Goal: Contribute content: Add original content to the website for others to see

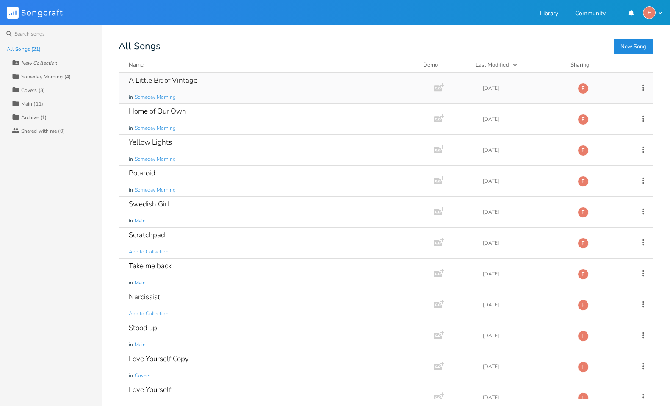
click at [156, 89] on div "A Little Bit of Vintage in Someday Morning" at bounding box center [274, 88] width 291 height 30
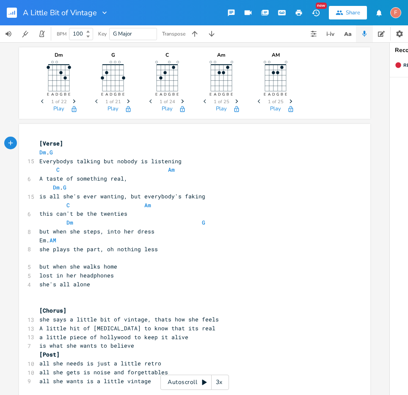
click at [404, 102] on div "A Little Bit of Vintage New Share F BPM 100 Key G Major Transpose Dm E A D G B …" at bounding box center [204, 197] width 408 height 395
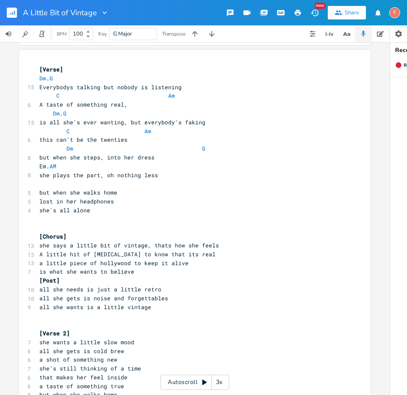
scroll to position [72, 0]
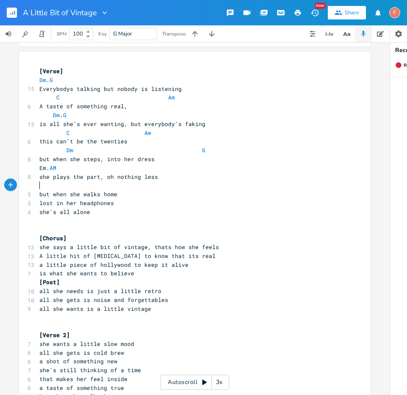
click at [279, 189] on pre "​" at bounding box center [191, 185] width 306 height 9
click at [275, 238] on pre "[Chorus]" at bounding box center [191, 238] width 306 height 9
click at [275, 252] on pre "A little hit of [MEDICAL_DATA] to know that its real" at bounding box center [191, 256] width 306 height 9
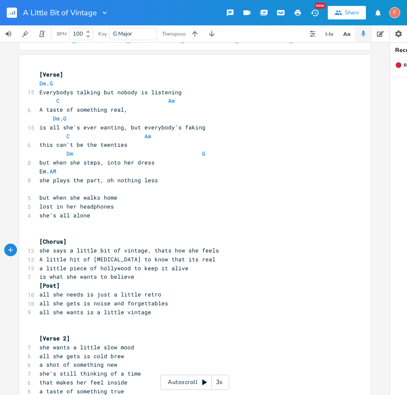
scroll to position [68, 0]
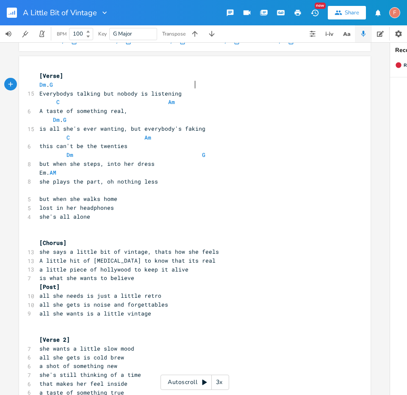
click at [53, 85] on span "Dm . G" at bounding box center [46, 85] width 14 height 8
click at [53, 86] on span "G" at bounding box center [51, 85] width 3 height 8
click at [217, 95] on pre "Everybodys talking but nobody is listening" at bounding box center [191, 93] width 306 height 9
click at [158, 101] on span "C Am" at bounding box center [106, 102] width 135 height 8
click at [158, 101] on pre "C Am" at bounding box center [191, 102] width 306 height 9
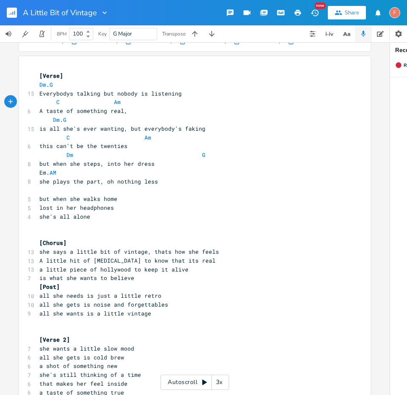
click at [66, 121] on span "Dm . G" at bounding box center [52, 120] width 27 height 8
click at [61, 140] on span "C Am" at bounding box center [95, 138] width 112 height 8
click at [91, 146] on span "this can't be the twenties" at bounding box center [83, 146] width 88 height 8
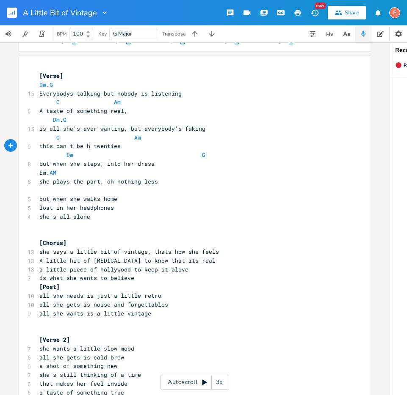
type textarea "her"
click at [123, 140] on span "C Am" at bounding box center [90, 138] width 102 height 8
click at [57, 152] on span "Dm G" at bounding box center [122, 155] width 166 height 8
click at [61, 156] on span "Dm G" at bounding box center [122, 155] width 166 height 8
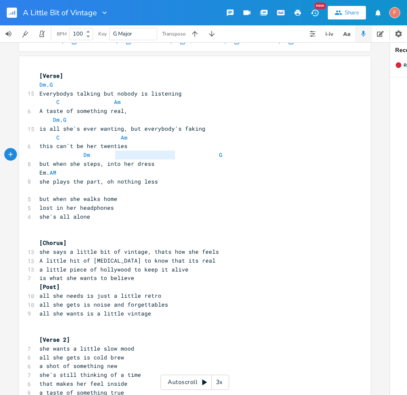
drag, startPoint x: 172, startPoint y: 155, endPoint x: 111, endPoint y: 155, distance: 61.0
click at [111, 155] on span "Dm G" at bounding box center [130, 155] width 183 height 8
click at [124, 152] on span "Dm G" at bounding box center [98, 155] width 119 height 8
click at [56, 173] on span "Em. AM" at bounding box center [47, 173] width 17 height 8
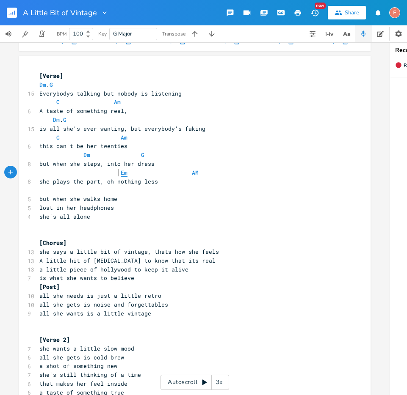
click at [121, 173] on span "Em" at bounding box center [124, 173] width 7 height 8
click at [137, 174] on span "Em AM" at bounding box center [101, 173] width 125 height 8
type textarea "]"
click at [175, 173] on pre "Em AM" at bounding box center [191, 173] width 306 height 9
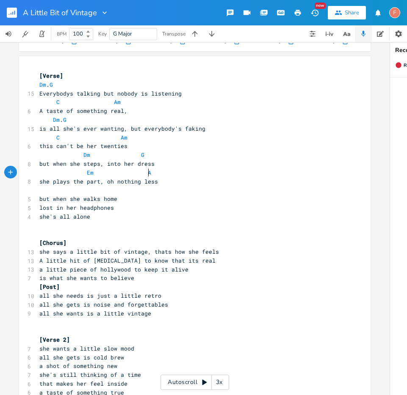
type textarea "m"
click at [234, 183] on pre "she plays the part, oh nothing less" at bounding box center [191, 181] width 306 height 9
click at [111, 193] on pre "​" at bounding box center [191, 190] width 306 height 9
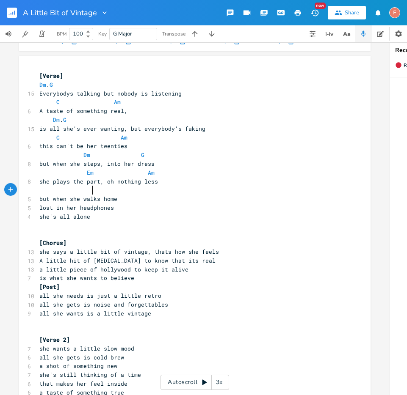
type textarea "I"
type textarea "Dm"
click at [147, 199] on pre "but when she walks home" at bounding box center [191, 199] width 306 height 9
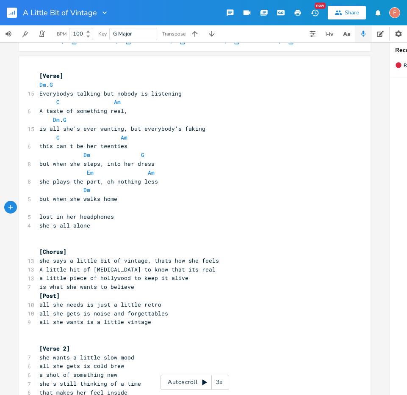
click at [138, 211] on pre "​" at bounding box center [191, 208] width 306 height 9
type textarea "G"
click at [170, 219] on pre "lost in her headphones" at bounding box center [191, 217] width 306 height 9
type textarea "\"
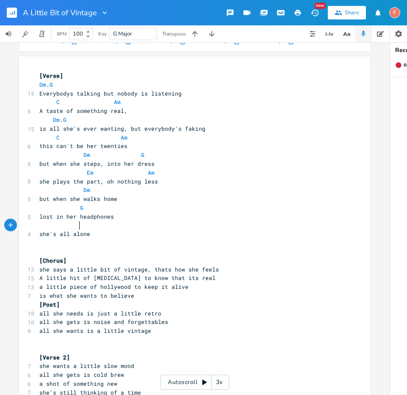
type textarea "C"
click at [254, 253] on pre "​" at bounding box center [191, 252] width 306 height 9
click at [238, 260] on pre "[Chorus]" at bounding box center [191, 261] width 306 height 9
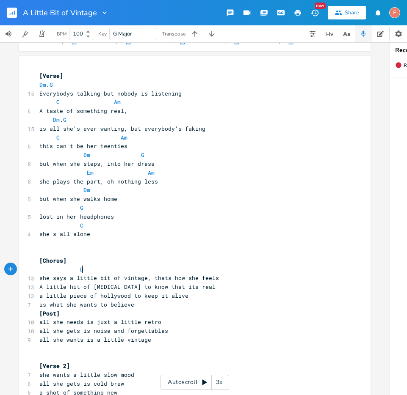
type textarea "Dm"
click at [185, 271] on pre "Dm" at bounding box center [191, 269] width 306 height 9
type textarea "G"
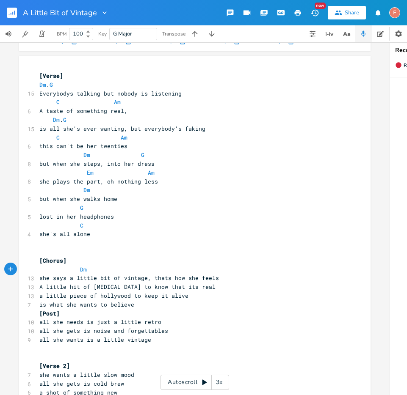
scroll to position [0, 4]
click at [287, 269] on pre "Dm G" at bounding box center [191, 269] width 306 height 9
click at [124, 266] on span at bounding box center [128, 269] width 14 height 9
click at [224, 278] on pre "she says a little bit of vintage, thats how she feels" at bounding box center [191, 278] width 306 height 9
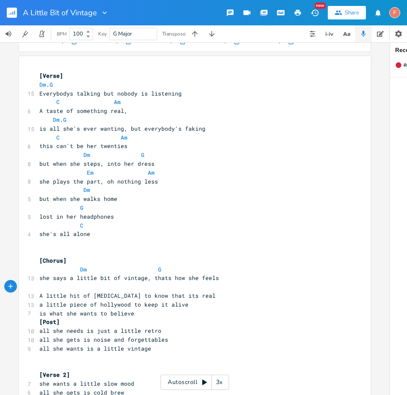
type textarea "C"
type textarea "Am"
click at [234, 293] on pre "A little hit of [MEDICAL_DATA] to know that its real" at bounding box center [191, 296] width 306 height 9
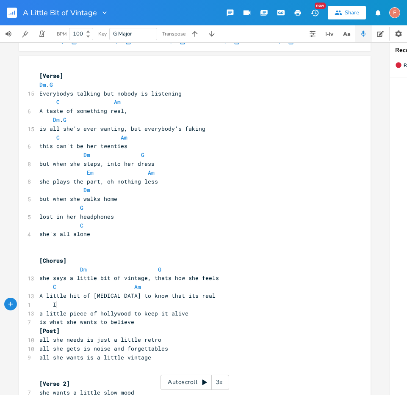
type textarea "Ib"
type textarea "Dm"
click at [234, 293] on pre "A little hit of [MEDICAL_DATA] to know that its real" at bounding box center [191, 296] width 306 height 9
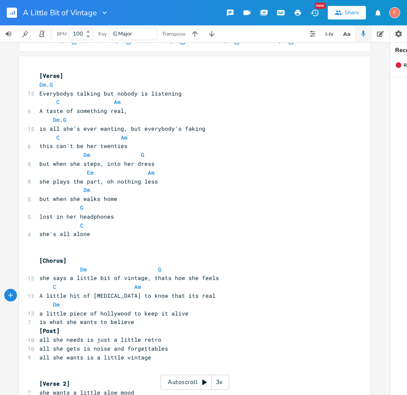
click at [231, 310] on pre "a little piece of hollywood to keep it alive" at bounding box center [191, 314] width 306 height 9
click at [231, 304] on pre "Dm" at bounding box center [191, 305] width 306 height 9
type textarea "G"
click at [246, 318] on pre "is what she wants to believe" at bounding box center [191, 322] width 306 height 9
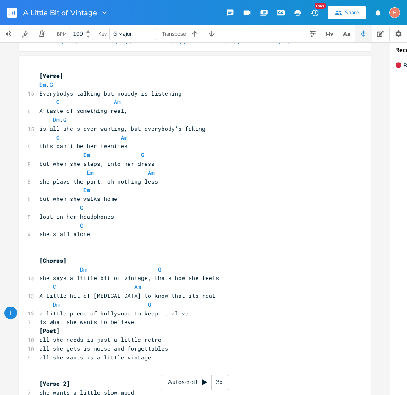
click at [237, 314] on pre "a little piece of hollywood to keep it alive" at bounding box center [191, 314] width 306 height 9
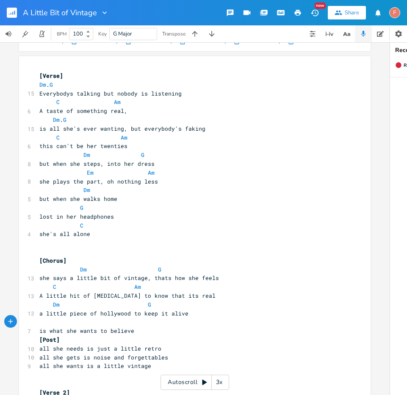
type textarea "C"
click at [215, 322] on pre "C" at bounding box center [191, 322] width 306 height 9
type textarea "Am"
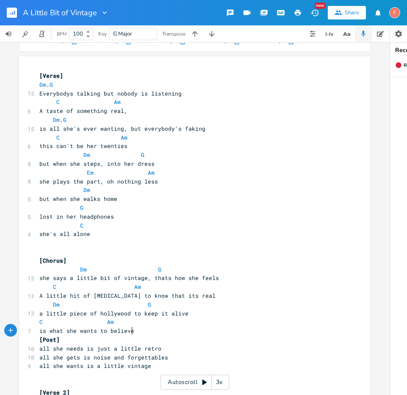
click at [215, 334] on pre "is what she wants to believe" at bounding box center [191, 331] width 306 height 9
click at [210, 336] on pre "[Post]" at bounding box center [191, 340] width 306 height 9
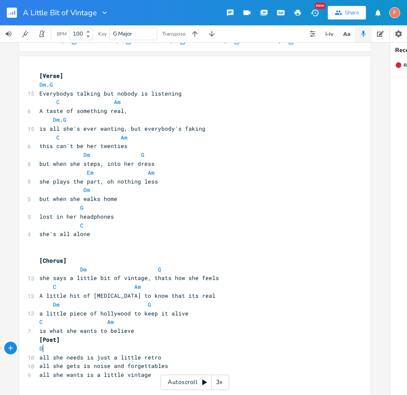
type textarea "Dm"
click at [184, 352] on pre "Dm" at bounding box center [191, 349] width 306 height 9
type textarea "G"
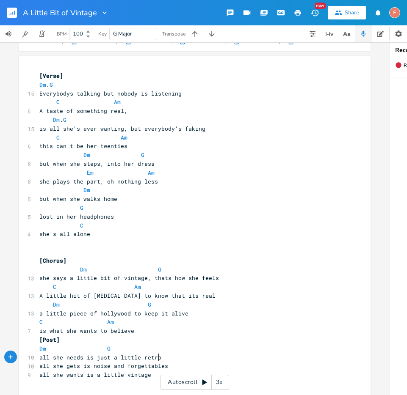
click at [186, 360] on pre "all she needs is just a little retro" at bounding box center [191, 358] width 306 height 9
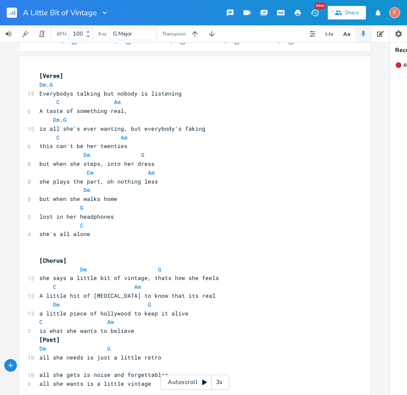
type textarea "C"
type textarea "Am"
click at [220, 346] on pre "Dm G" at bounding box center [191, 349] width 306 height 9
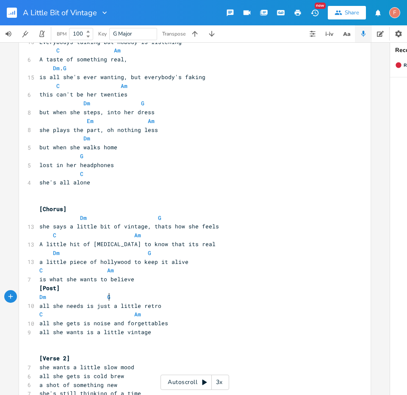
scroll to position [120, 0]
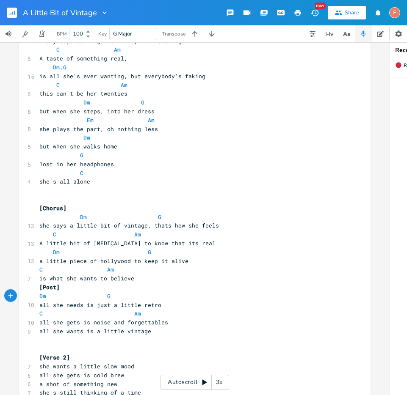
click at [192, 326] on pre "all she gets is noise and forgettables" at bounding box center [191, 322] width 306 height 9
click at [80, 315] on span at bounding box center [87, 314] width 14 height 9
click at [40, 316] on span "C" at bounding box center [40, 314] width 3 height 8
type textarea "Em"
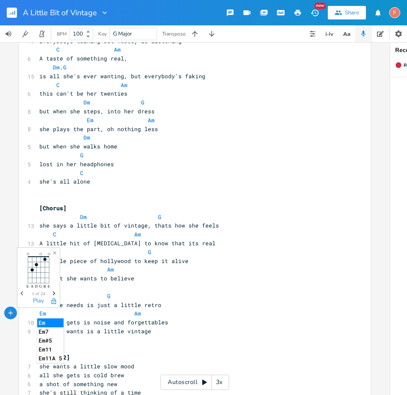
click at [160, 314] on pre "Em Am" at bounding box center [191, 314] width 306 height 9
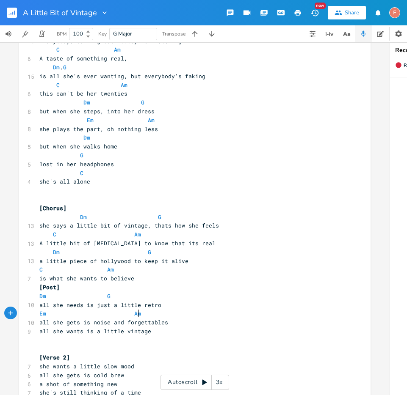
click at [218, 319] on pre "all she gets is noise and forgettables" at bounding box center [191, 322] width 306 height 9
click at [127, 314] on span at bounding box center [128, 314] width 14 height 9
click at [177, 324] on pre "all she gets is noise and forgettables" at bounding box center [191, 322] width 306 height 9
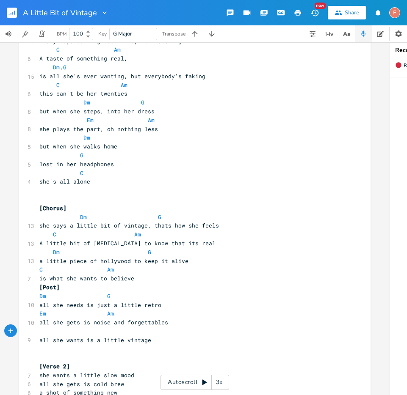
type textarea "G"
type textarea "zd\"
type textarea "F"
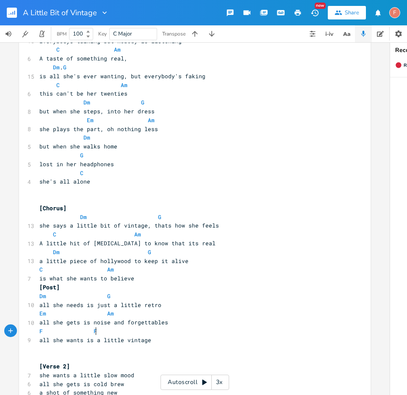
type textarea "Fm"
click at [215, 338] on pre "all she wants is a little vintage" at bounding box center [191, 340] width 306 height 9
type textarea "C"
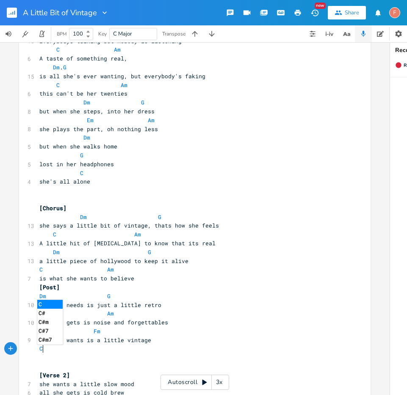
click at [194, 363] on pre "​" at bounding box center [191, 366] width 306 height 9
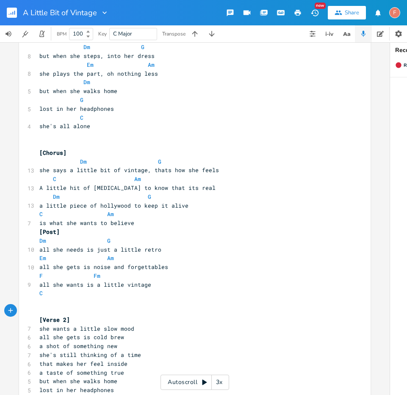
scroll to position [246, 0]
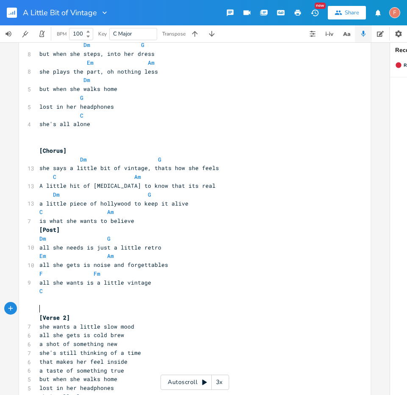
click at [123, 315] on pre "[Verse 2]" at bounding box center [191, 318] width 306 height 9
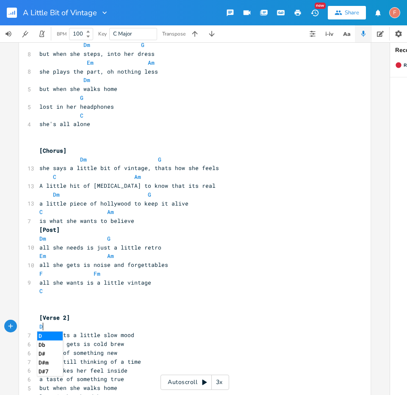
type textarea "Dm"
type textarea "G"
click at [144, 338] on pre "she wants a little slow mood" at bounding box center [191, 335] width 306 height 9
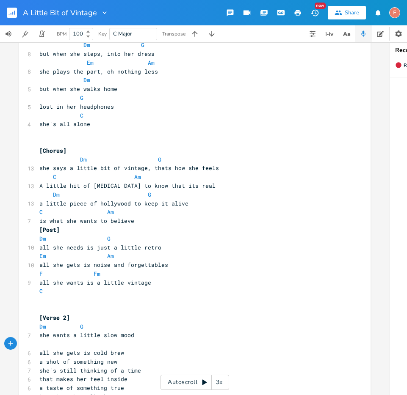
type textarea "c"
type textarea "C"
type textarea "am"
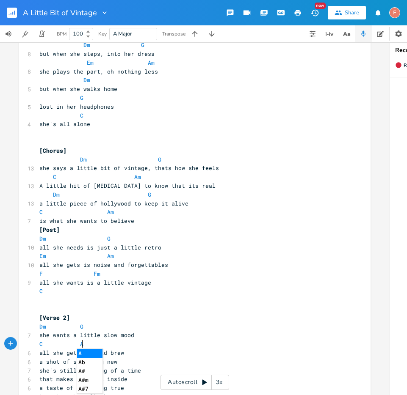
type textarea "Am"
click at [163, 338] on pre "she wants a little slow mood" at bounding box center [191, 335] width 306 height 9
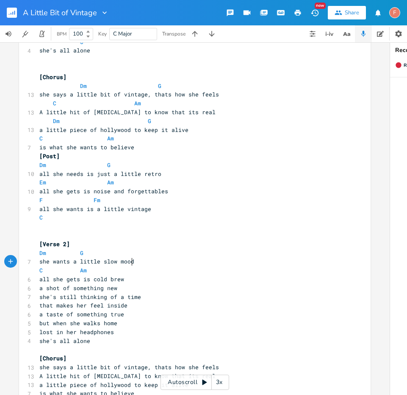
scroll to position [319, 0]
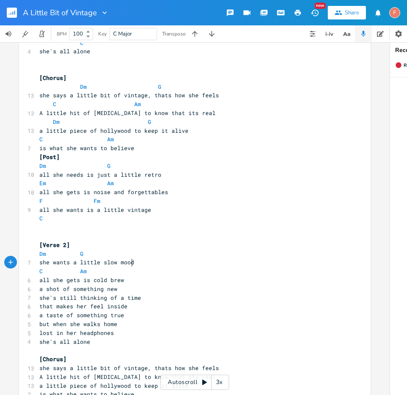
click at [150, 281] on pre "all she gets is cold brew" at bounding box center [191, 280] width 306 height 9
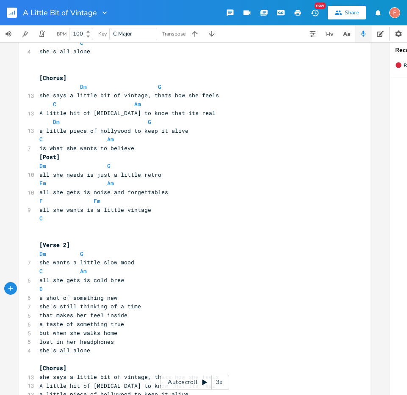
type textarea "Dm"
type textarea "G"
click at [213, 300] on pre "a shot of something new" at bounding box center [191, 298] width 306 height 9
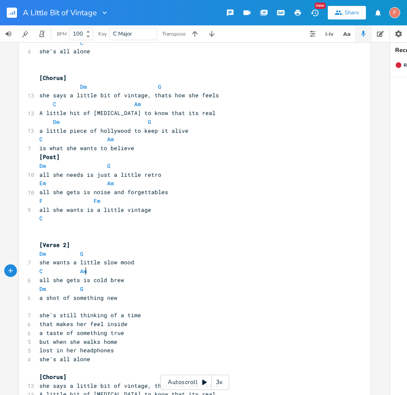
type textarea "al"
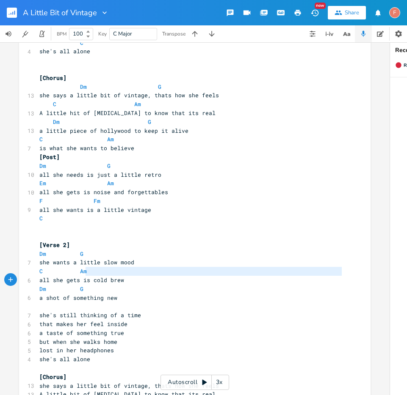
type textarea "all she gets is cold brew"
type textarea "C Am"
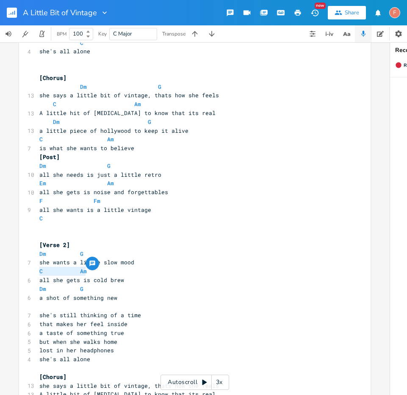
drag, startPoint x: 105, startPoint y: 271, endPoint x: 9, endPoint y: 269, distance: 95.7
click at [9, 269] on div "Dm E A D G B E Previous 1 of 22 Next Play G E A D G B E Previous 1 of 21 Next P…" at bounding box center [195, 218] width 390 height 353
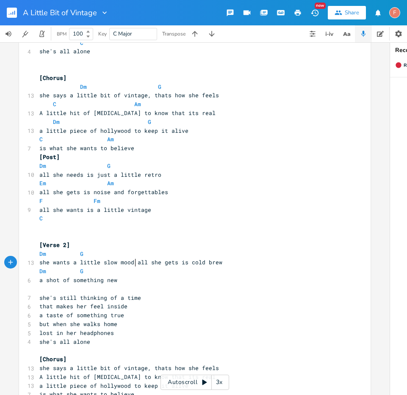
scroll to position [0, 2]
click at [39, 298] on span "she's still thinking of a time" at bounding box center [90, 298] width 102 height 8
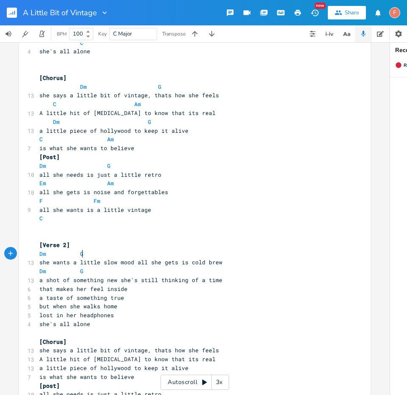
click at [97, 254] on pre "Dm G" at bounding box center [191, 254] width 306 height 9
type textarea "G"
click at [239, 266] on pre "she wants a little slow mood all she gets is cold brew" at bounding box center [191, 262] width 306 height 9
click at [173, 254] on pre "Dm G" at bounding box center [191, 254] width 306 height 9
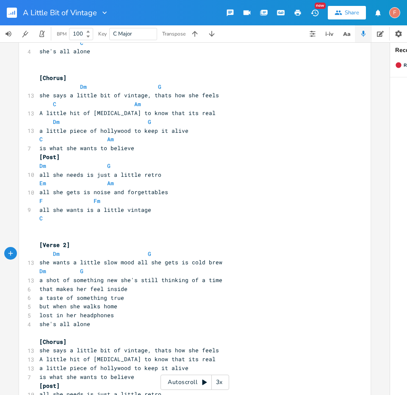
click at [47, 274] on span at bounding box center [49, 271] width 7 height 9
type textarea "C"
click at [84, 266] on span "she wants a little slow mood all she gets is cold brew" at bounding box center [130, 263] width 183 height 8
click at [85, 266] on span "she wants a lttle slow mood all she gets is cold brew" at bounding box center [129, 263] width 180 height 8
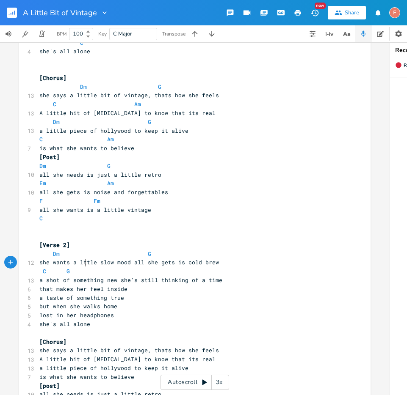
type textarea "i"
click at [94, 273] on pre "C G" at bounding box center [191, 271] width 306 height 9
click at [86, 263] on span "she wants a ltitle slow mood all she gets is cold brew" at bounding box center [130, 263] width 183 height 8
type textarea "a"
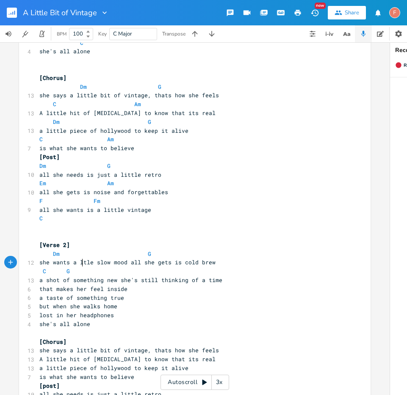
scroll to position [0, 3]
type textarea "in"
type textarea "t"
click at [90, 274] on pre "C G" at bounding box center [191, 271] width 306 height 9
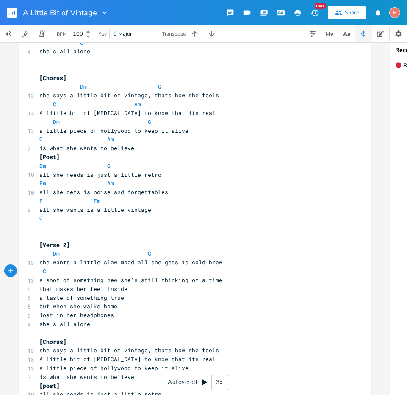
type textarea "Am"
click at [60, 271] on span at bounding box center [60, 271] width 14 height 9
click at [117, 280] on span "a shot of something new she's still thinking of a time" at bounding box center [130, 280] width 183 height 8
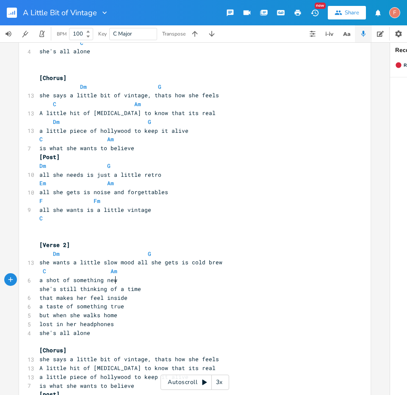
click at [146, 282] on pre "a shot of something new" at bounding box center [191, 280] width 306 height 9
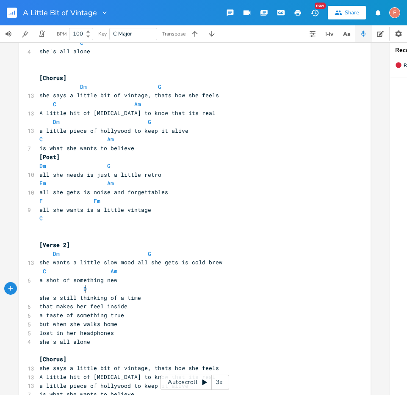
type textarea "Dm"
click at [177, 292] on pre "Dm" at bounding box center [191, 289] width 306 height 9
click at [38, 307] on pre "that makes her feel inside" at bounding box center [191, 306] width 306 height 9
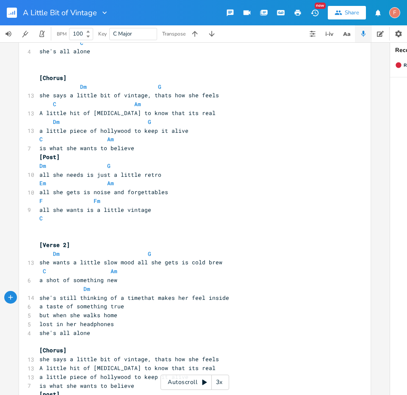
scroll to position [0, 1]
click at [179, 294] on span "she's still thinking of a time that makes her feel inside" at bounding box center [135, 298] width 193 height 8
click at [191, 288] on pre "Dm" at bounding box center [191, 289] width 306 height 9
type textarea "G"
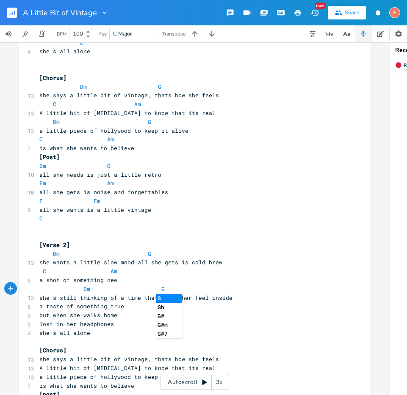
click at [242, 296] on pre "she's still thinking of a time that makes her feel inside" at bounding box center [191, 298] width 306 height 9
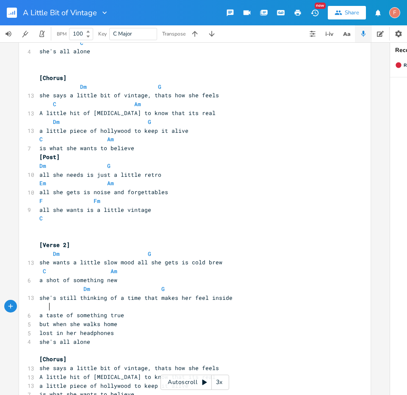
scroll to position [0, 4]
type textarea "C"
type textarea "Am"
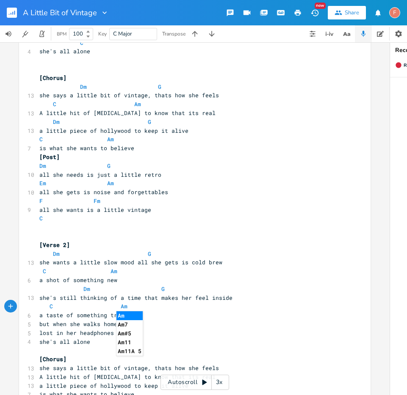
click at [63, 332] on span "lost in her headphones" at bounding box center [76, 333] width 75 height 8
click at [38, 334] on pre "lost in her headphones" at bounding box center [191, 333] width 306 height 9
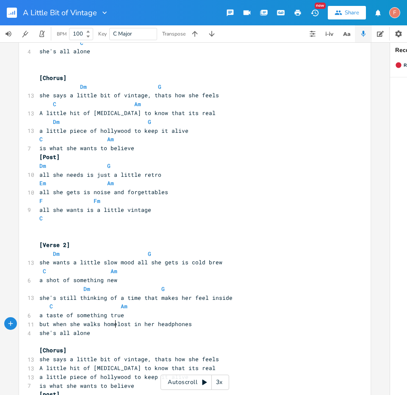
type textarea ","
click at [38, 332] on pre "she's all alone" at bounding box center [191, 333] width 306 height 9
click at [137, 311] on pre "C Am" at bounding box center [191, 306] width 306 height 9
click at [142, 314] on pre "a taste of something true" at bounding box center [191, 315] width 306 height 9
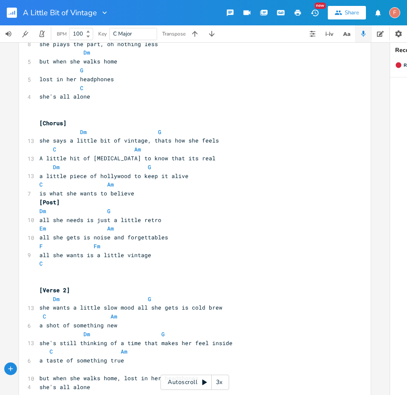
scroll to position [272, 0]
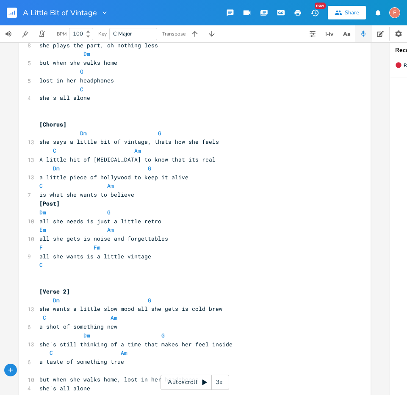
click at [97, 373] on pre "​" at bounding box center [191, 371] width 306 height 9
type textarea "Dm"
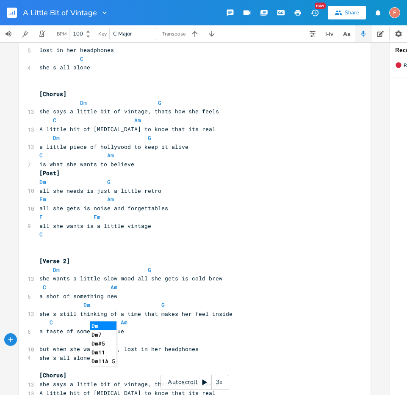
scroll to position [308, 0]
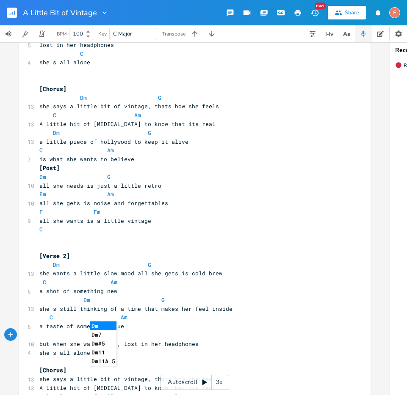
click at [162, 323] on pre "a taste of something true" at bounding box center [191, 326] width 306 height 9
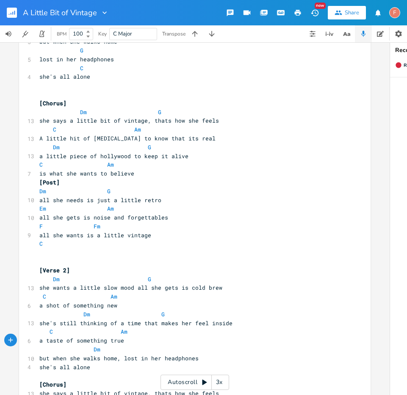
scroll to position [300, 0]
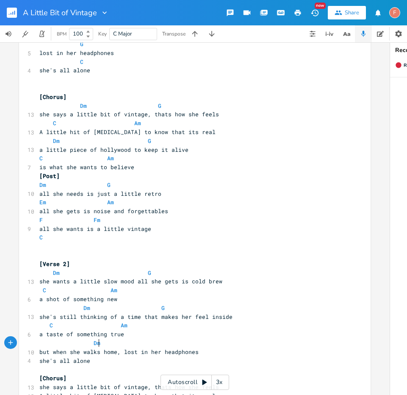
click at [170, 347] on pre "Dm" at bounding box center [191, 343] width 306 height 9
type textarea "G"
click at [209, 351] on pre "but when she walks home, lost in her headphones" at bounding box center [191, 352] width 306 height 9
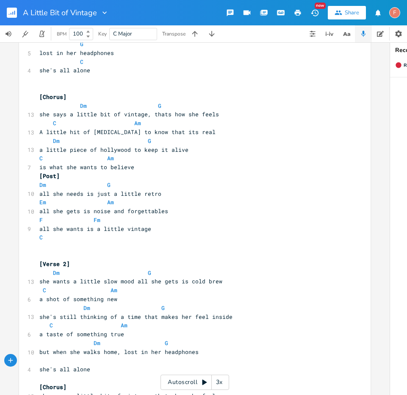
type textarea "C"
click at [250, 206] on pre "Em Am" at bounding box center [191, 202] width 306 height 9
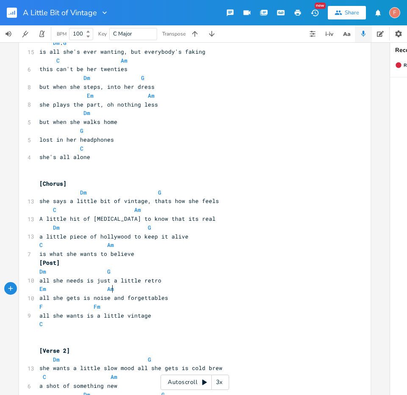
scroll to position [201, 0]
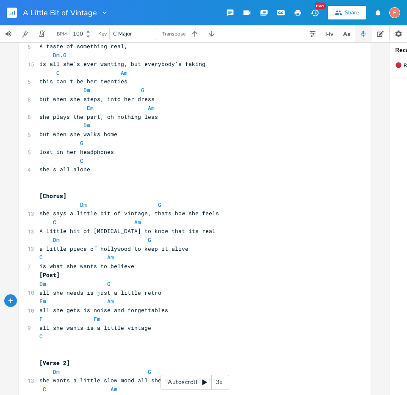
click at [39, 150] on span "lost in her headphones" at bounding box center [76, 152] width 75 height 8
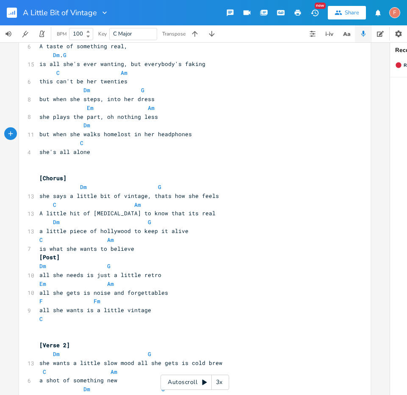
type textarea ","
click at [179, 125] on pre "Dm" at bounding box center [191, 125] width 306 height 9
type textarea "G"
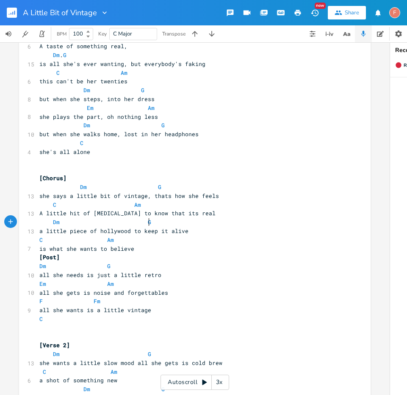
click at [225, 226] on pre "Dm G" at bounding box center [191, 222] width 306 height 9
click at [246, 248] on pre "is what she wants to believe" at bounding box center [191, 249] width 306 height 9
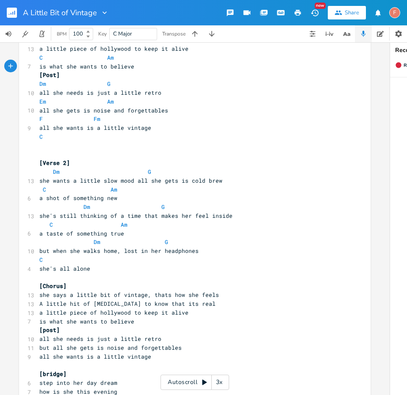
scroll to position [385, 0]
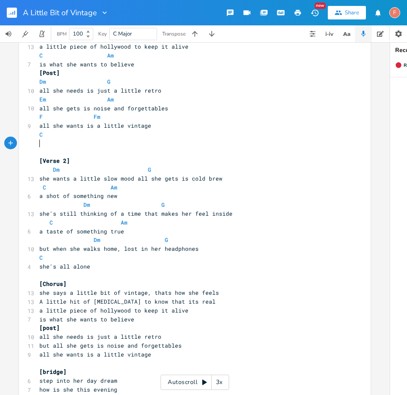
click at [70, 144] on pre "​" at bounding box center [191, 143] width 306 height 9
click at [67, 141] on pre "​" at bounding box center [191, 143] width 306 height 9
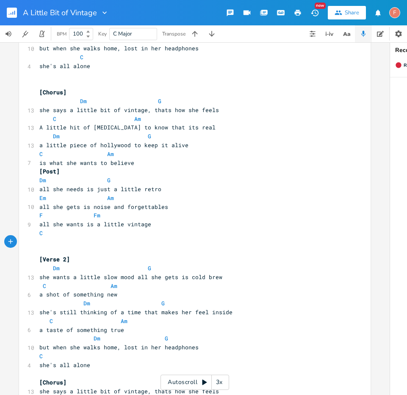
scroll to position [284, 0]
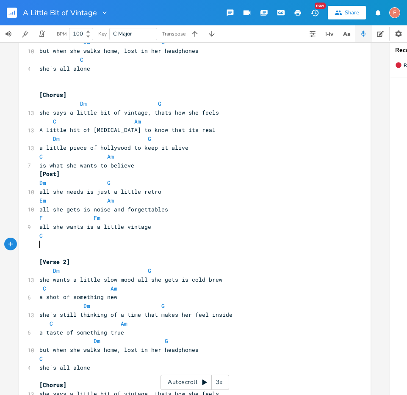
type textarea "[Chorus] Dm G she says a little bit of vintage, thats how she feels C Am A litt…"
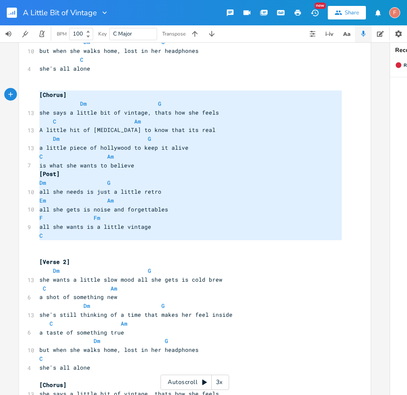
click at [39, 94] on span "[Chorus]" at bounding box center [52, 95] width 27 height 8
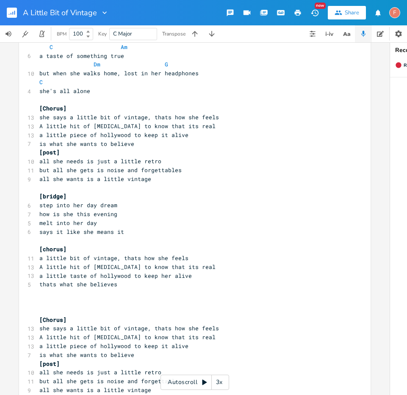
scroll to position [572, 0]
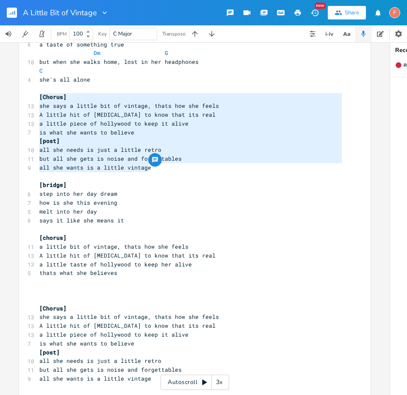
type textarea "[Chorus] she says a little bit of vintage, thats how she feels A little hit of …"
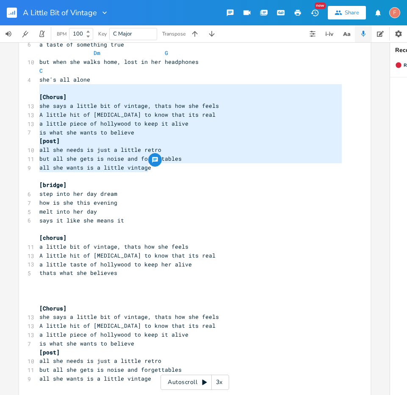
drag, startPoint x: 182, startPoint y: 172, endPoint x: 1, endPoint y: 93, distance: 197.8
click at [1, 93] on div "Dm E A D G B E Previous 1 of 22 Next Play G E A D G B E Previous 1 of 21 Next P…" at bounding box center [195, 218] width 390 height 353
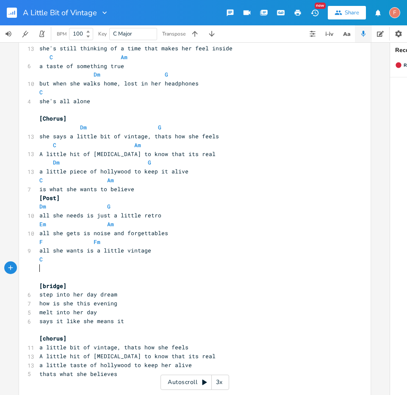
scroll to position [554, 0]
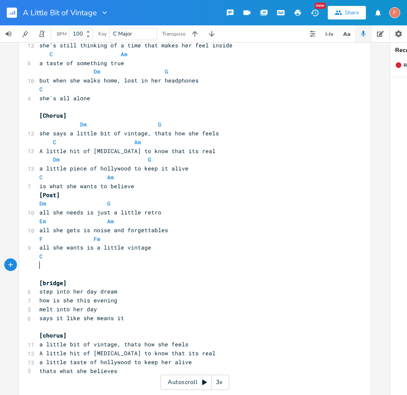
click at [104, 280] on pre "[bridge]" at bounding box center [191, 283] width 306 height 9
click at [125, 268] on pre "​" at bounding box center [191, 265] width 306 height 9
type textarea "[]"
type textarea "Bridge"
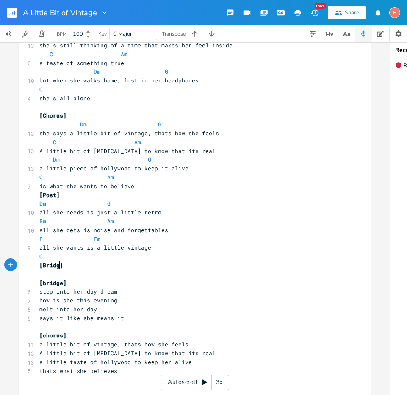
scroll to position [0, 16]
click at [140, 264] on pre "[Bridge]" at bounding box center [191, 265] width 306 height 9
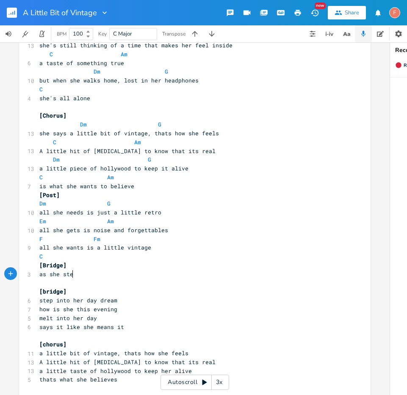
type textarea "as she steps"
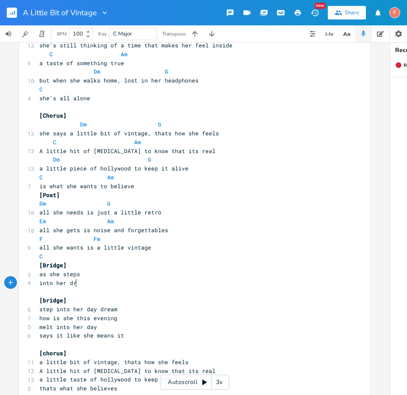
type textarea "into her dream"
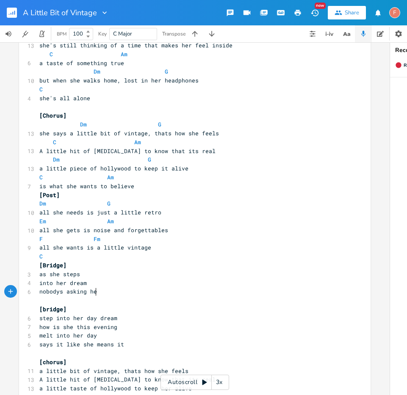
type textarea "nobodys asking her"
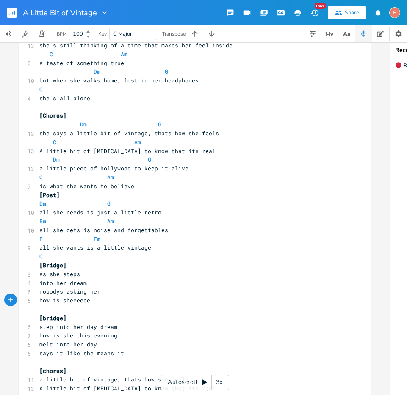
scroll to position [0, 42]
type textarea "how is sheeeeee"
click at [95, 267] on pre "[Bridge]" at bounding box center [191, 265] width 306 height 9
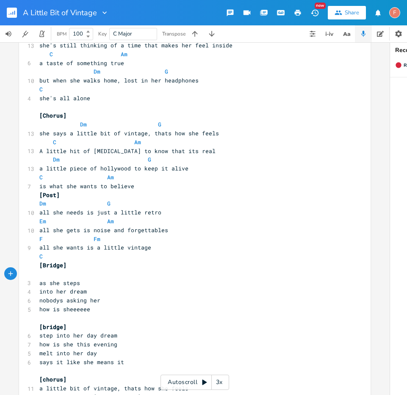
type textarea "Dm"
click at [107, 276] on pre "Dm" at bounding box center [191, 274] width 306 height 9
type textarea "G"
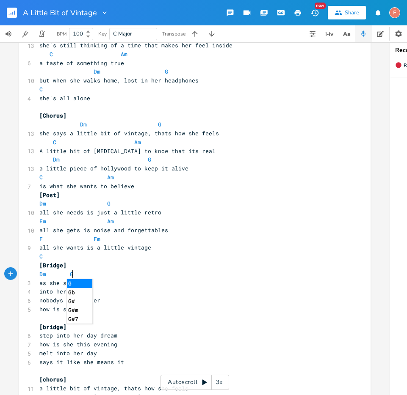
click at [153, 289] on pre "into her dream" at bounding box center [191, 292] width 306 height 9
click at [107, 272] on pre "Dm G" at bounding box center [191, 274] width 306 height 9
click at [123, 283] on pre "as she steps" at bounding box center [191, 283] width 306 height 9
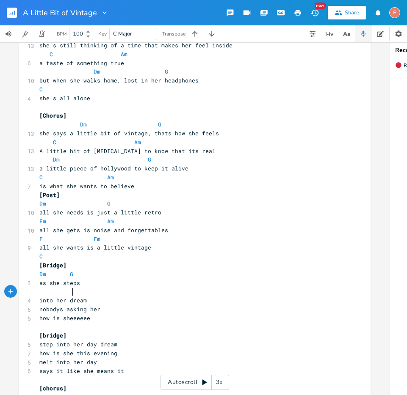
type textarea "C"
click at [154, 294] on pre "C" at bounding box center [191, 292] width 306 height 9
click at [162, 299] on pre "into her dream" at bounding box center [191, 300] width 306 height 9
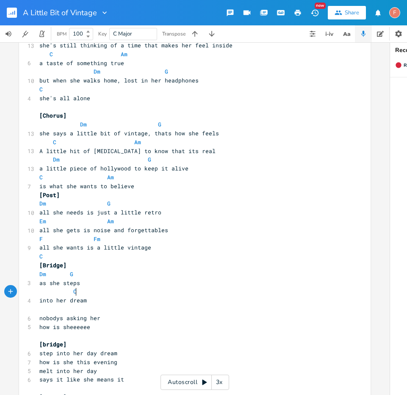
click at [180, 295] on pre "C" at bounding box center [191, 292] width 306 height 9
type textarea "O"
type textarea "Am"
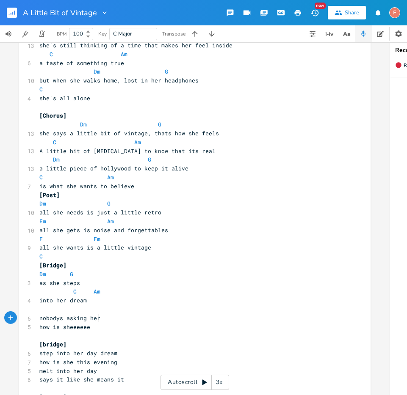
click at [207, 318] on pre "nobodys asking her" at bounding box center [191, 318] width 306 height 9
click at [199, 303] on pre "into her dream" at bounding box center [191, 300] width 306 height 9
click at [208, 315] on pre "nobodys asking her" at bounding box center [191, 318] width 306 height 9
click at [205, 310] on pre "​" at bounding box center [191, 309] width 306 height 9
type textarea "u"
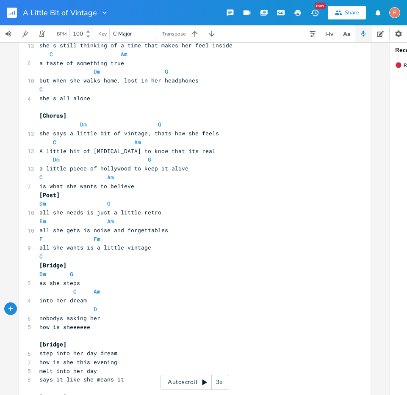
type textarea "Dm"
click at [214, 313] on pre "Dm" at bounding box center [191, 309] width 306 height 9
click at [219, 318] on pre "nobodys asking her" at bounding box center [191, 318] width 306 height 9
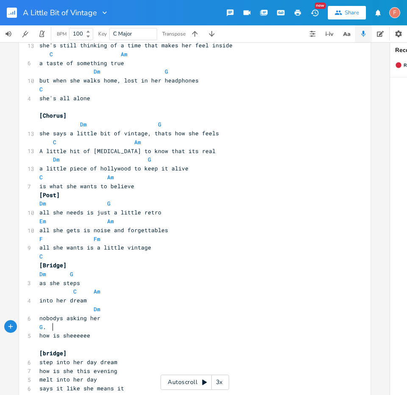
type textarea "G."
type textarea "C."
type textarea "Am"
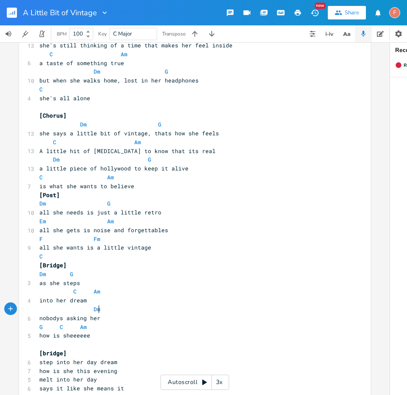
click at [193, 314] on pre "nobodys asking her" at bounding box center [191, 318] width 306 height 9
type textarea "G"
click at [60, 329] on span "C" at bounding box center [61, 327] width 3 height 8
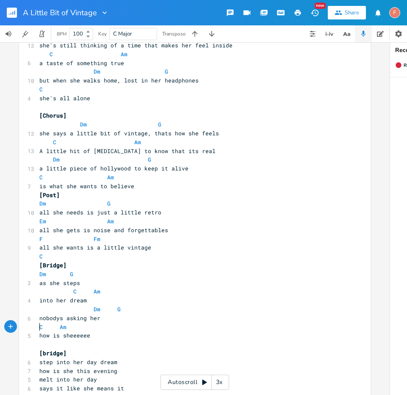
click at [53, 328] on span "C Am" at bounding box center [52, 327] width 27 height 8
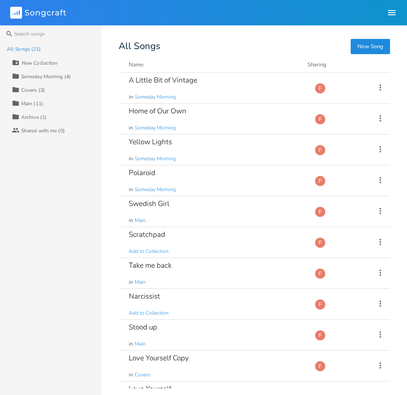
click at [90, 241] on div "All Songs (21) New Collection Collection Someday Morning (4) Collection Covers …" at bounding box center [51, 218] width 102 height 353
